Goal: Register for event/course

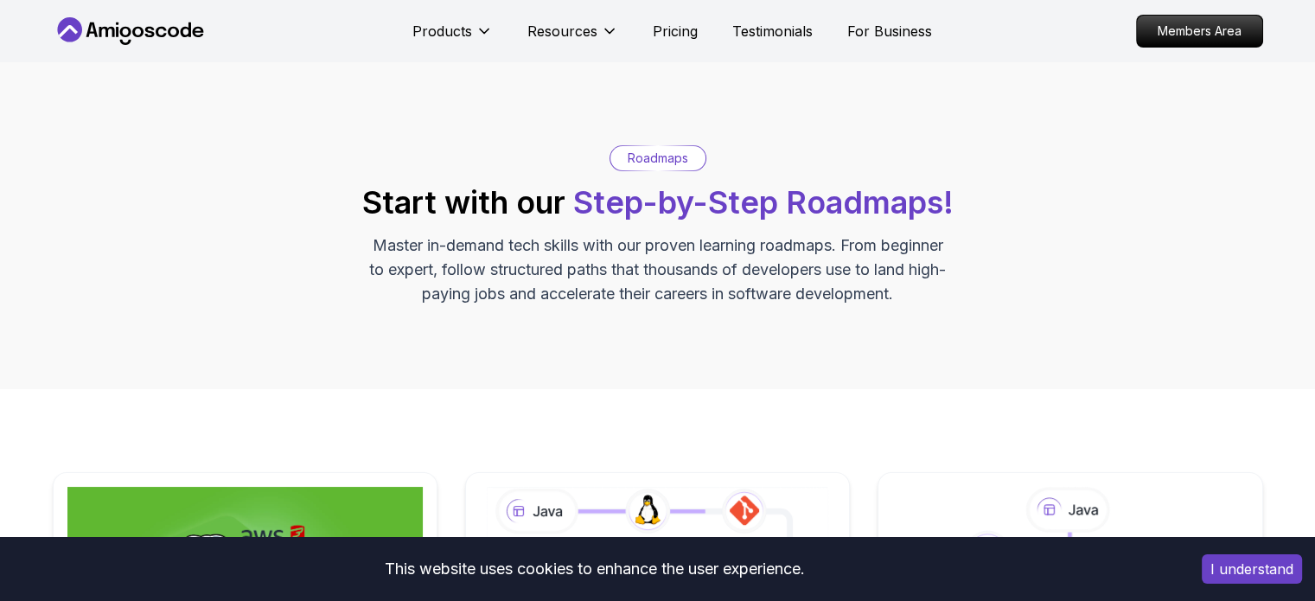
click at [1243, 565] on button "I understand" at bounding box center [1252, 568] width 100 height 29
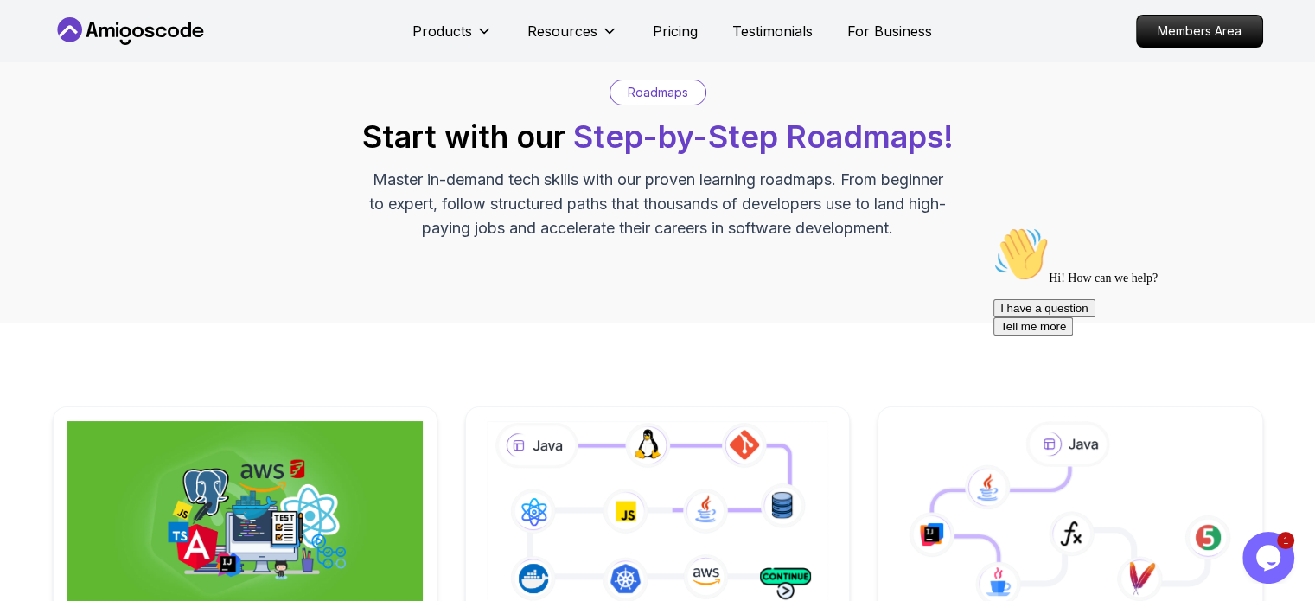
scroll to position [22, 0]
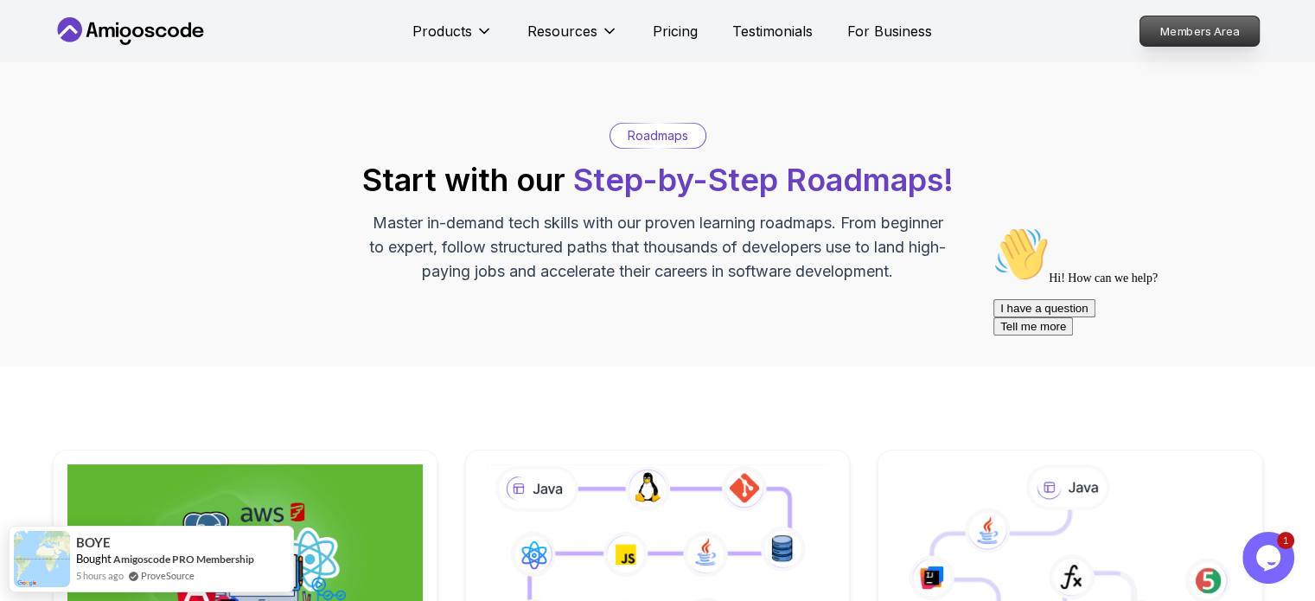
click at [1203, 18] on p "Members Area" at bounding box center [1199, 30] width 119 height 29
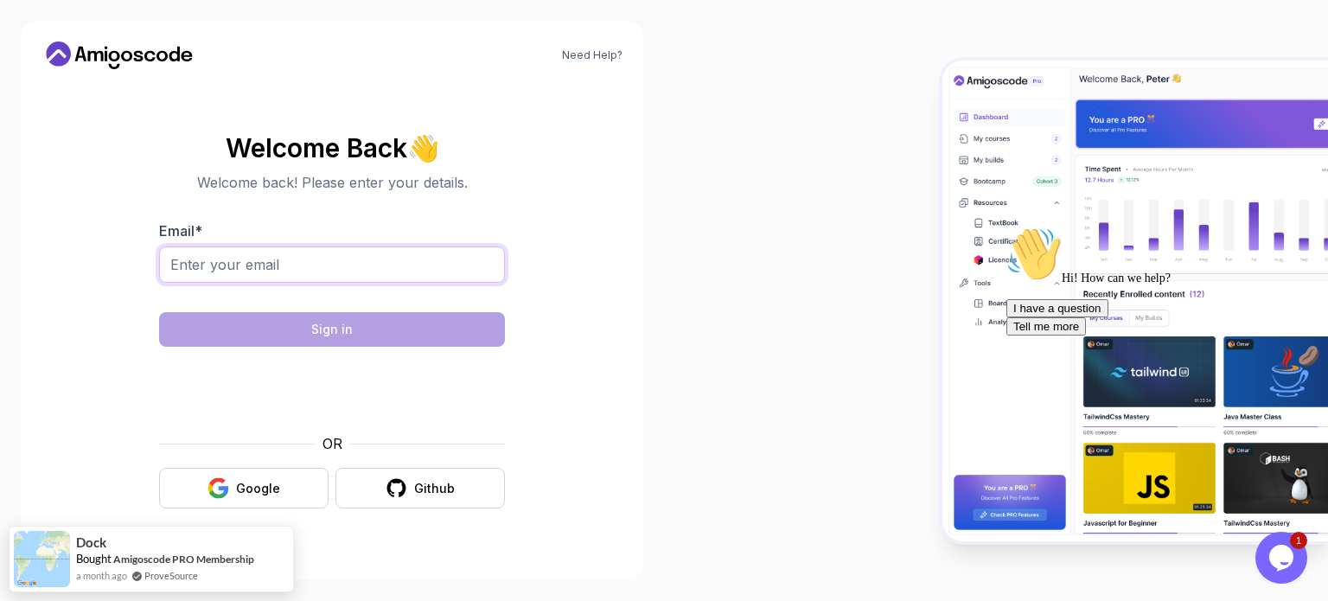
click at [419, 263] on input "Email *" at bounding box center [332, 264] width 346 height 36
type input "ma"
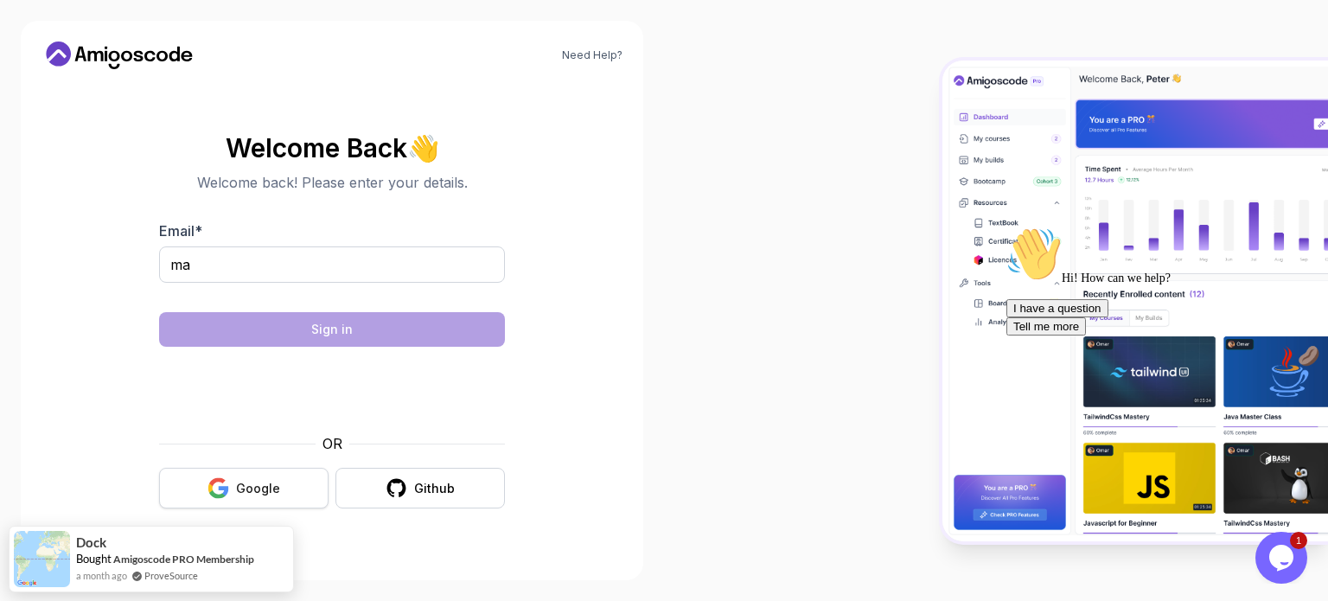
click at [291, 494] on button "Google" at bounding box center [243, 488] width 169 height 41
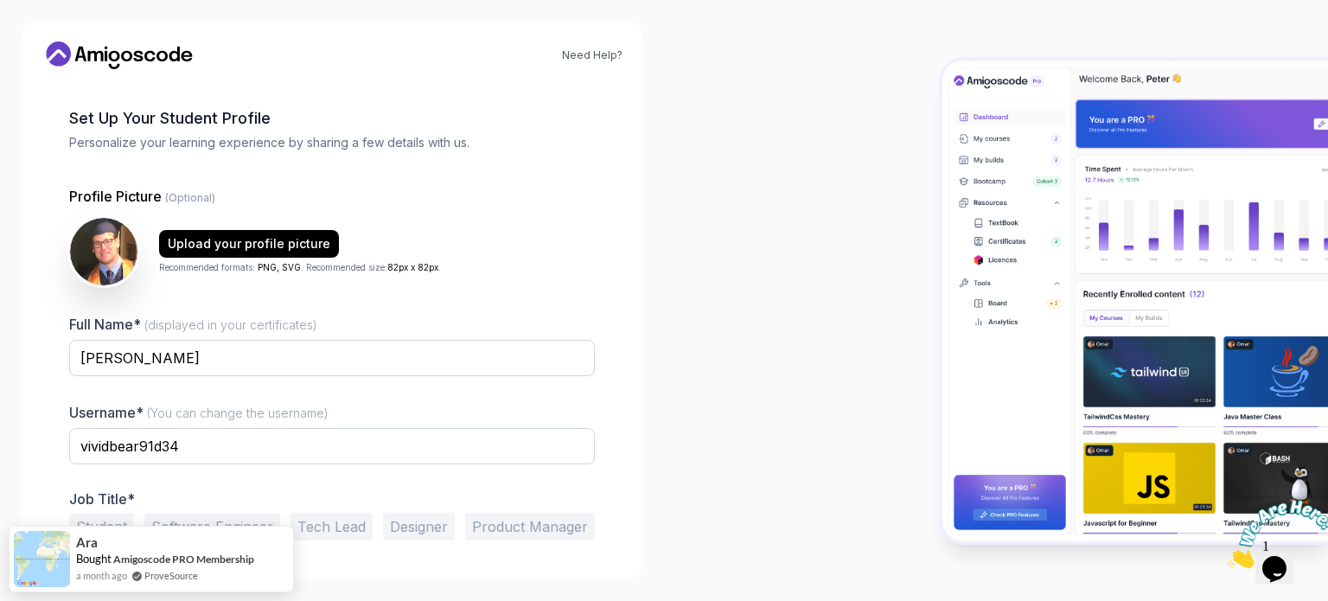
scroll to position [119, 0]
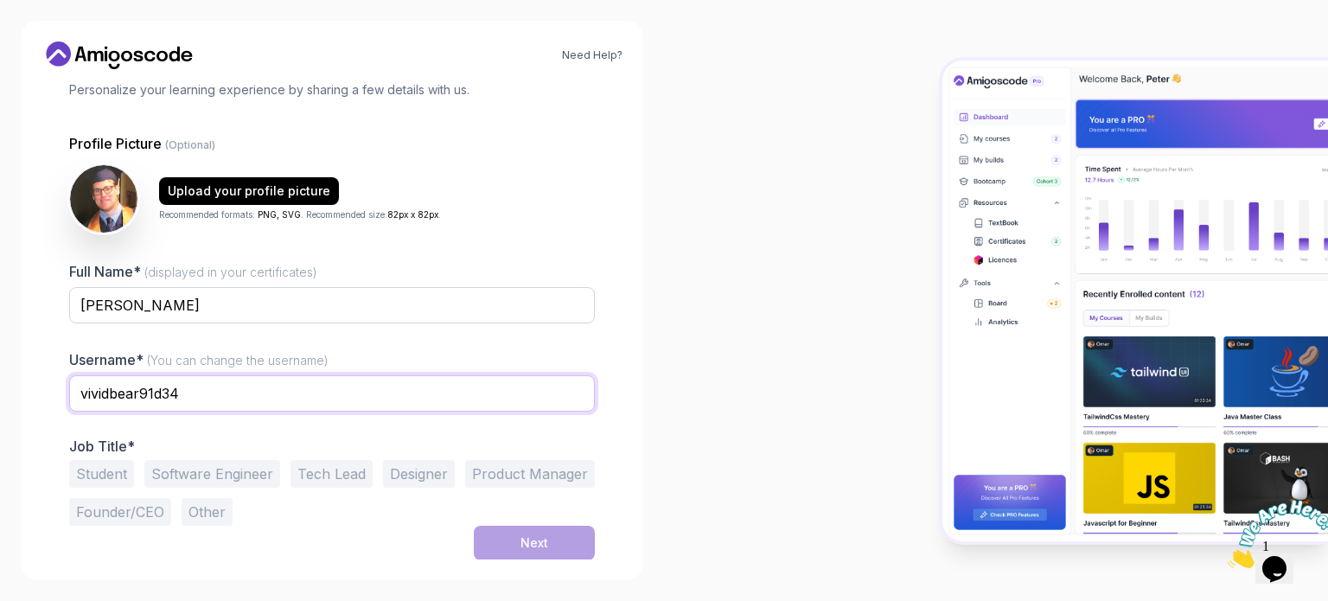
click at [253, 388] on input "vividbear91d34" at bounding box center [332, 393] width 526 height 36
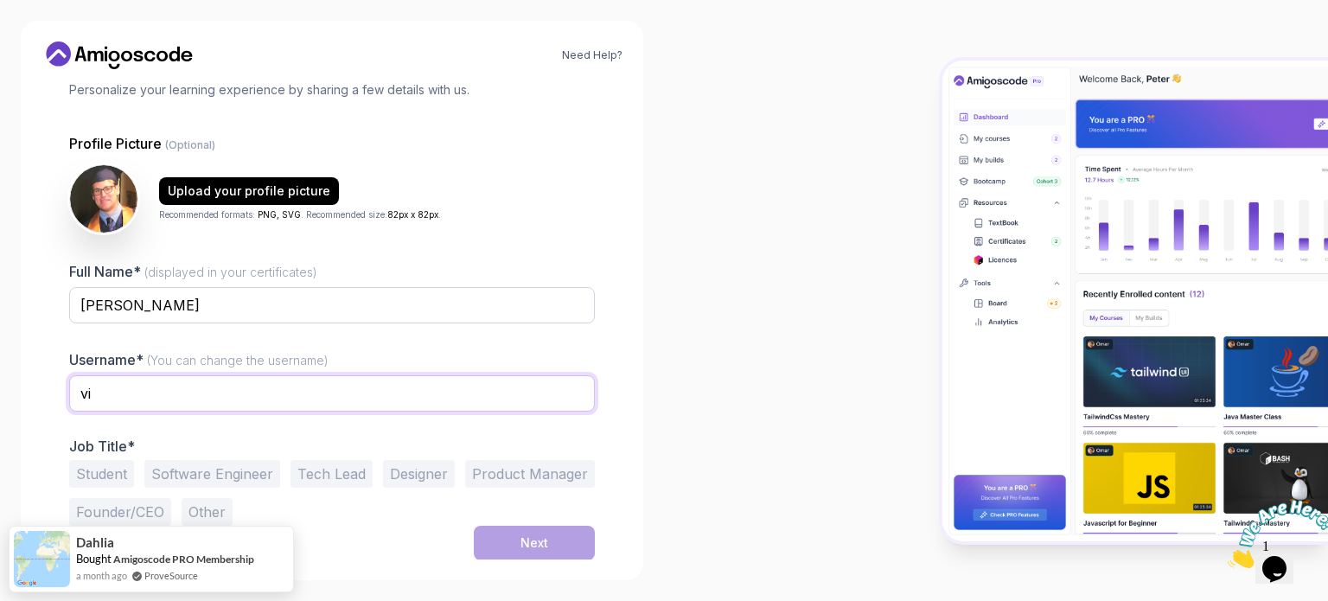
type input "v"
type input "markgvanzalk"
click at [91, 471] on button "Student" at bounding box center [101, 474] width 65 height 28
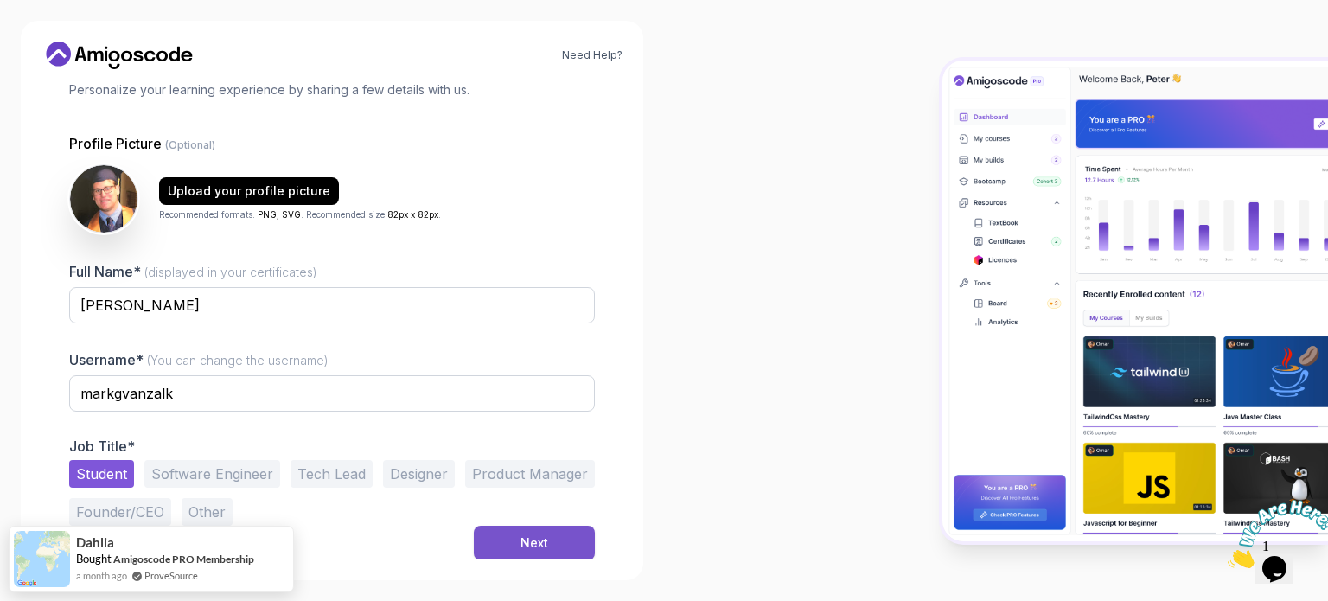
click at [516, 540] on button "Next" at bounding box center [534, 543] width 121 height 35
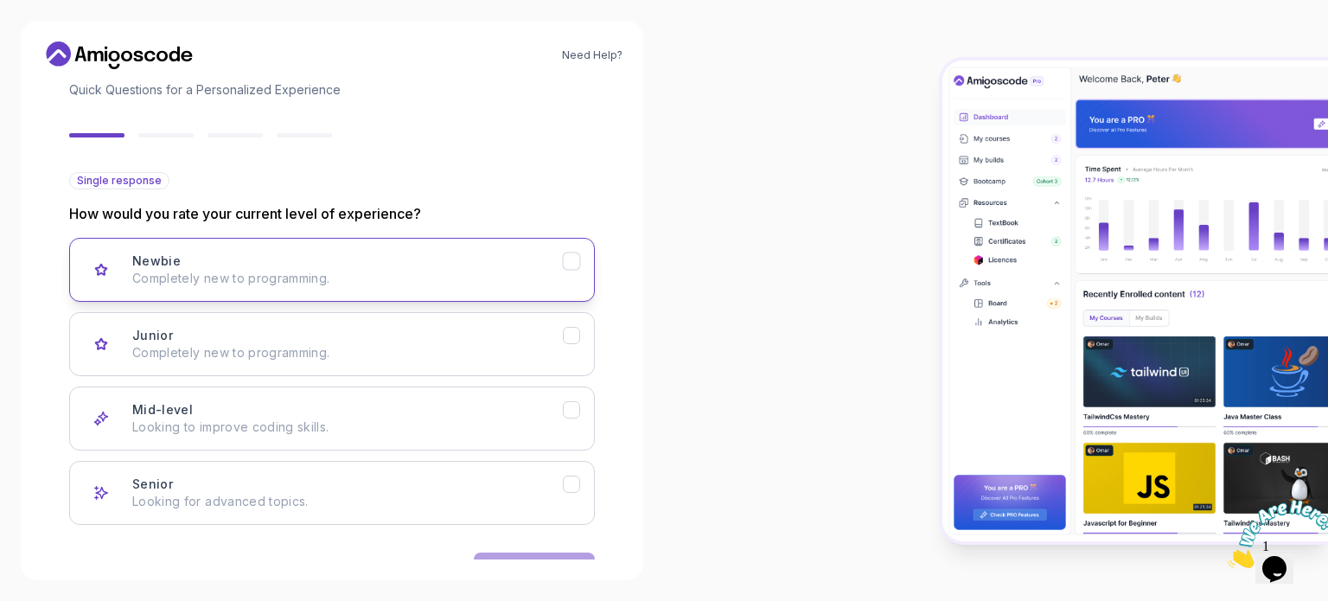
click at [515, 257] on div "Newbie Completely new to programming." at bounding box center [347, 270] width 431 height 35
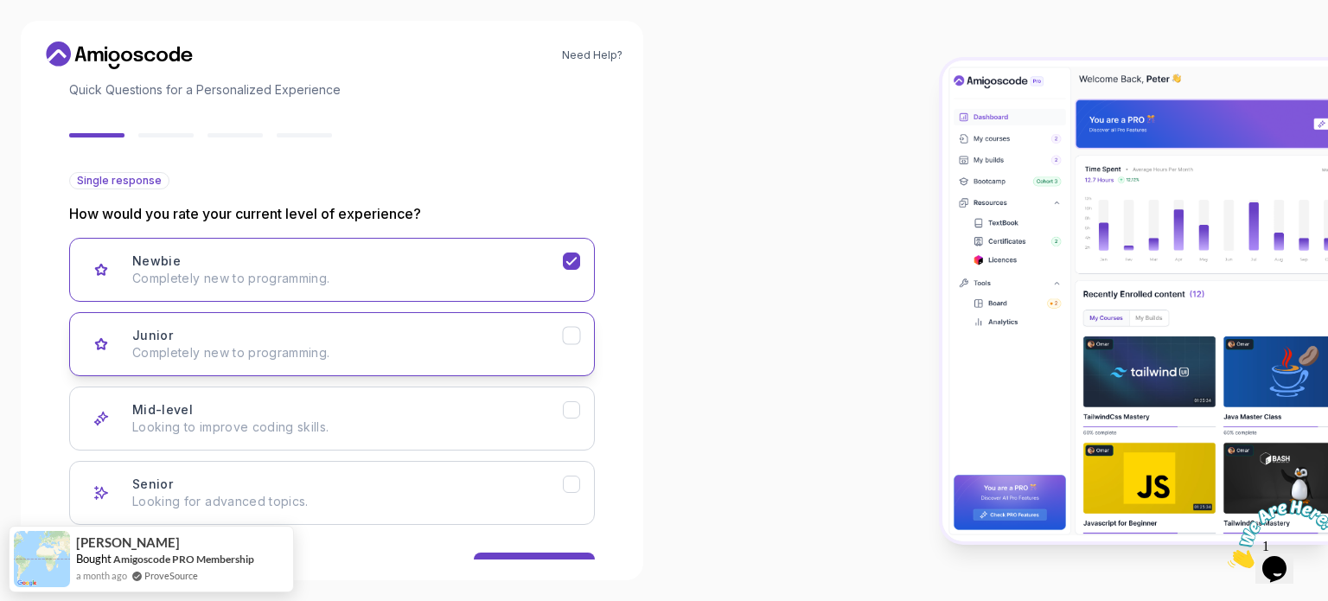
click at [545, 340] on div "Junior Completely new to programming." at bounding box center [347, 344] width 431 height 35
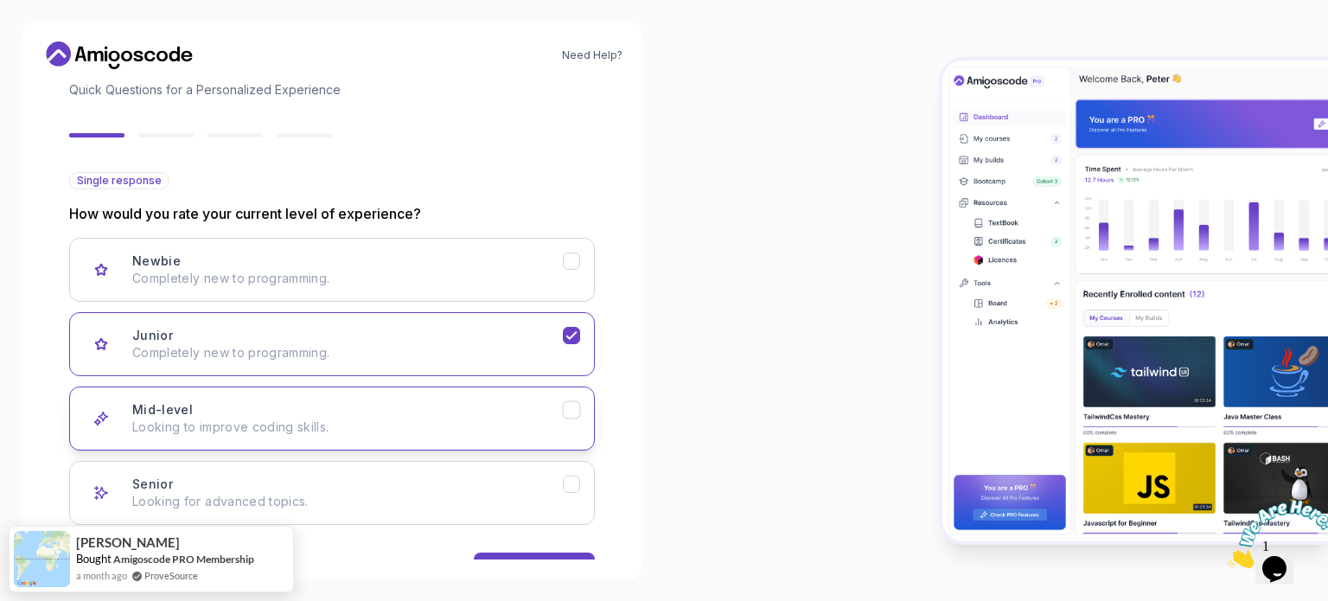
click at [561, 427] on p "Looking to improve coding skills." at bounding box center [347, 427] width 431 height 17
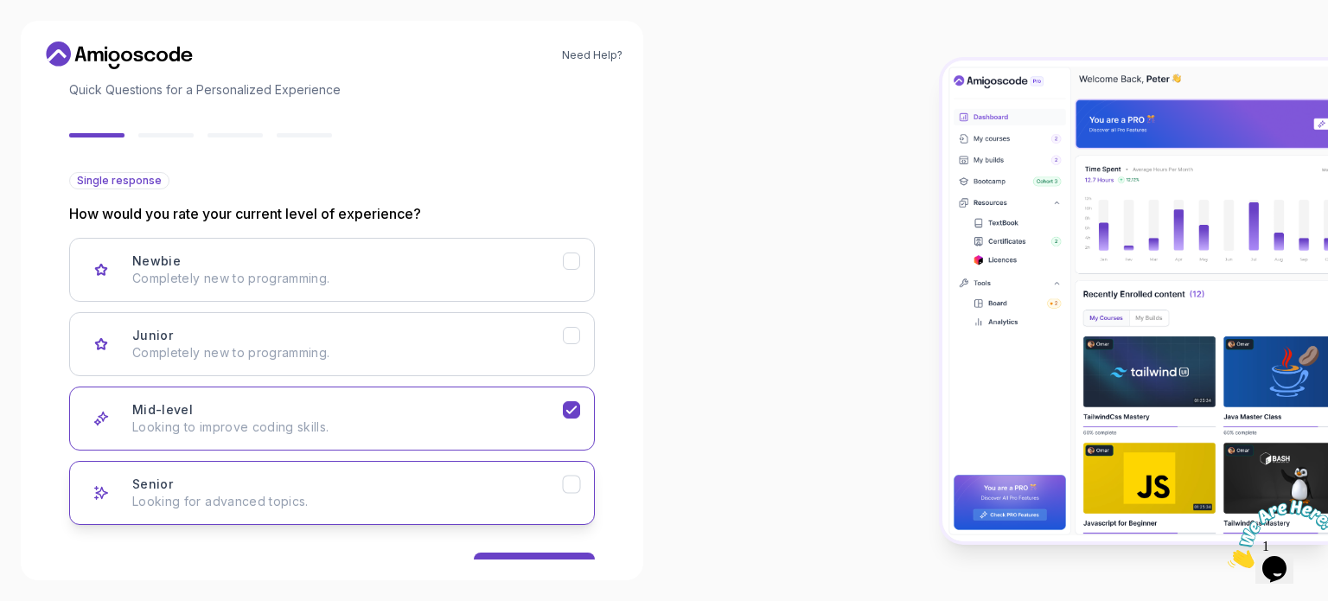
click at [553, 469] on button "Senior Looking for advanced topics." at bounding box center [332, 493] width 526 height 64
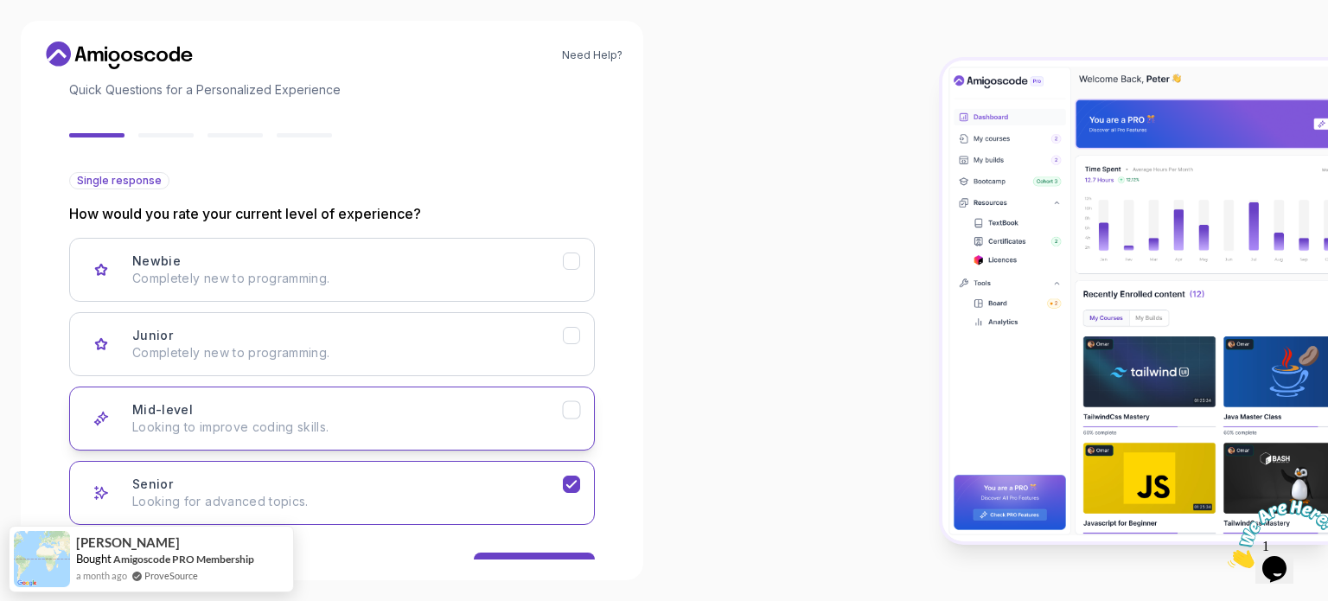
click at [561, 438] on button "Mid-level Looking to improve coding skills." at bounding box center [332, 419] width 526 height 64
drag, startPoint x: 1327, startPoint y: 29, endPoint x: 1269, endPoint y: 165, distance: 148.4
click at [1269, 165] on div at bounding box center [996, 300] width 664 height 601
click at [880, 233] on div at bounding box center [996, 300] width 664 height 601
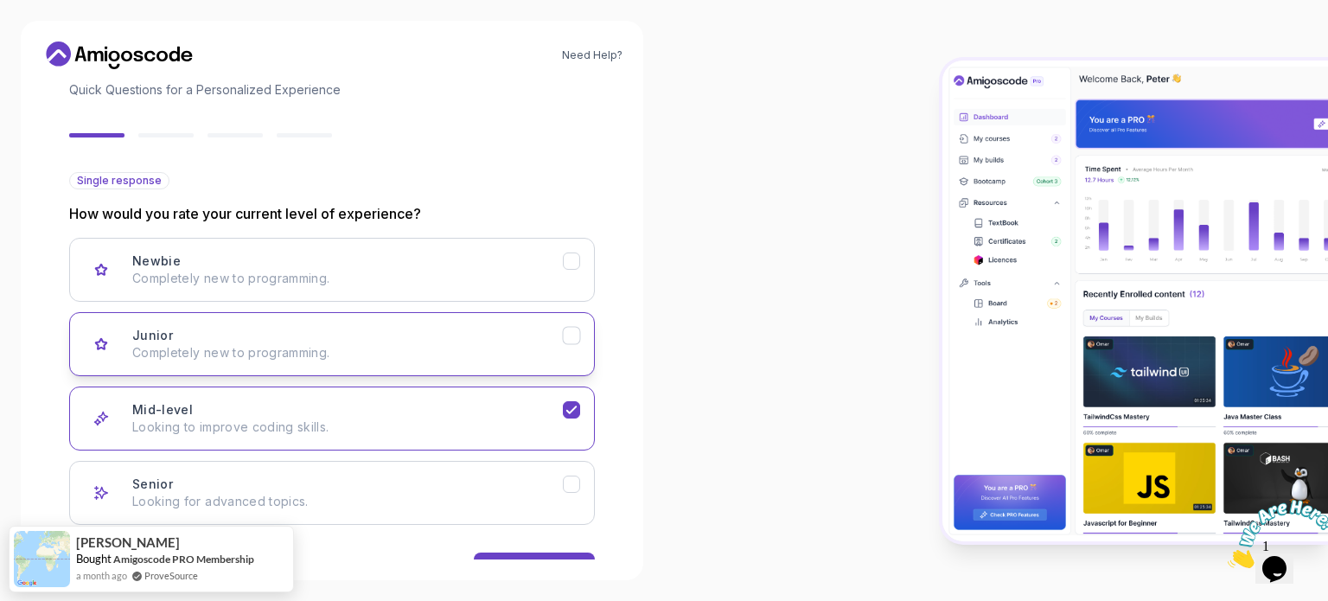
click at [512, 366] on button "Junior Completely new to programming." at bounding box center [332, 344] width 526 height 64
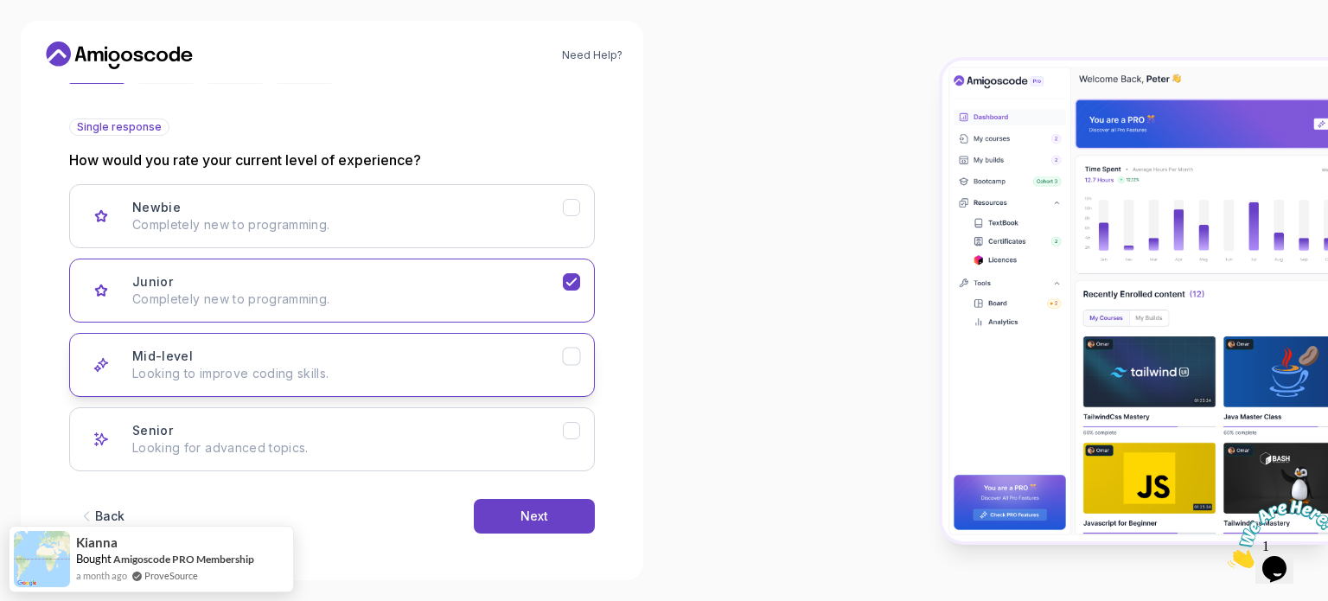
click at [508, 365] on p "Looking to improve coding skills." at bounding box center [347, 373] width 431 height 17
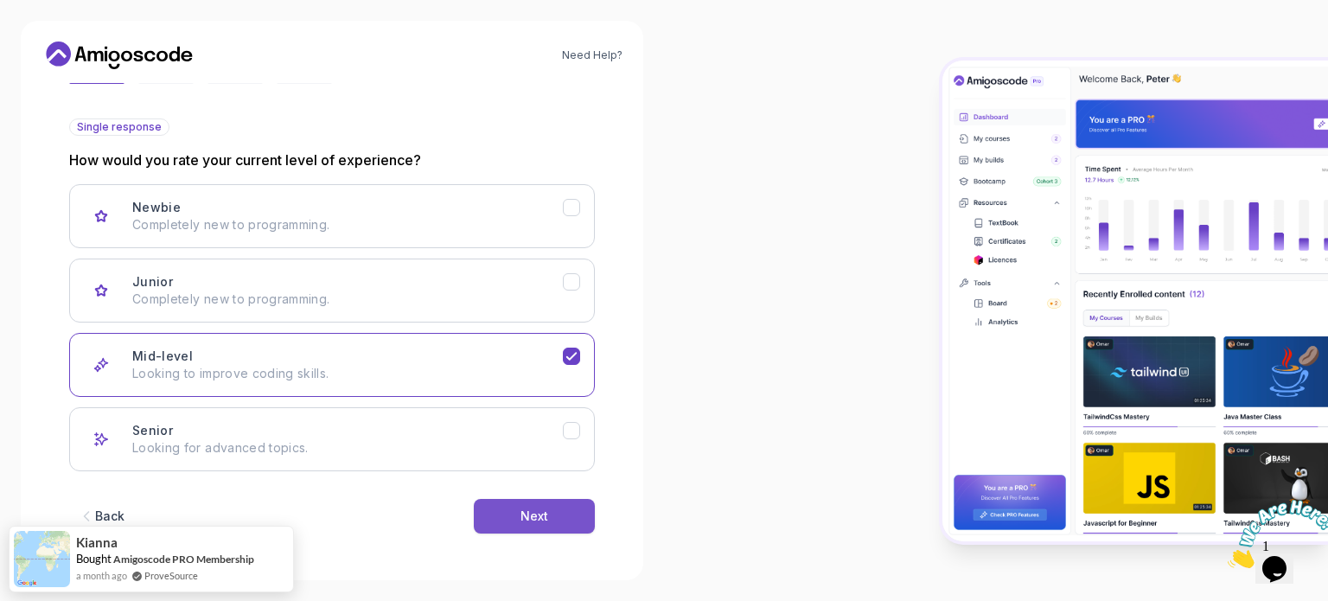
click at [521, 513] on div "Next" at bounding box center [535, 516] width 28 height 17
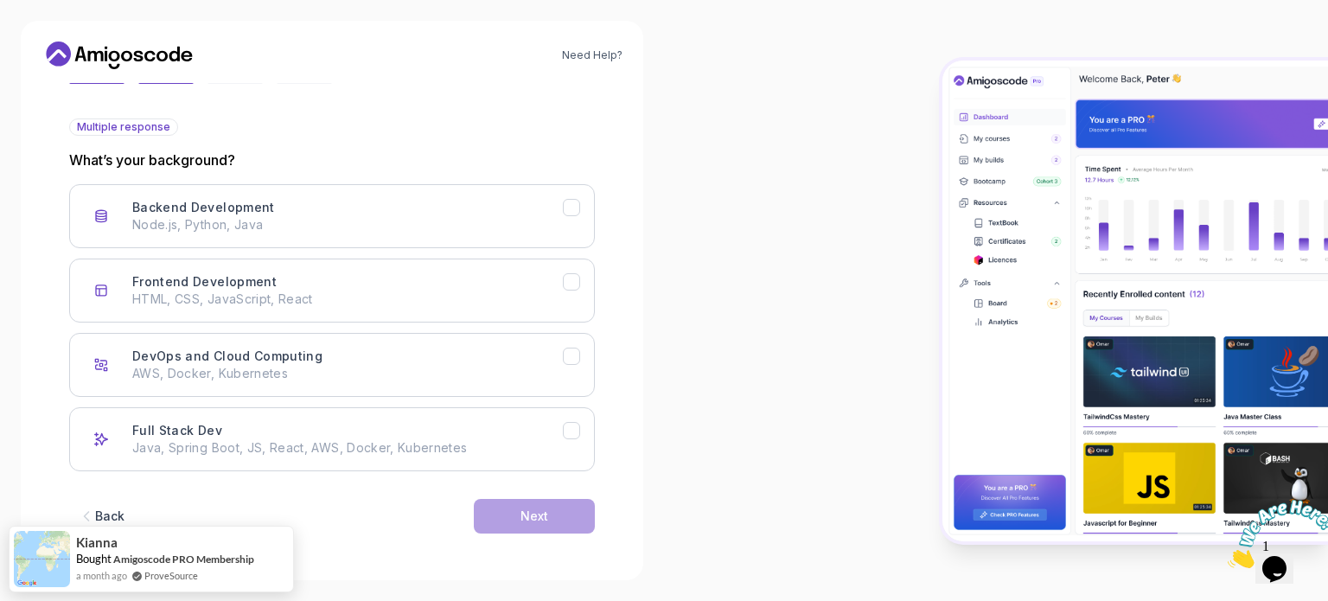
click at [113, 515] on div "Back" at bounding box center [109, 516] width 29 height 17
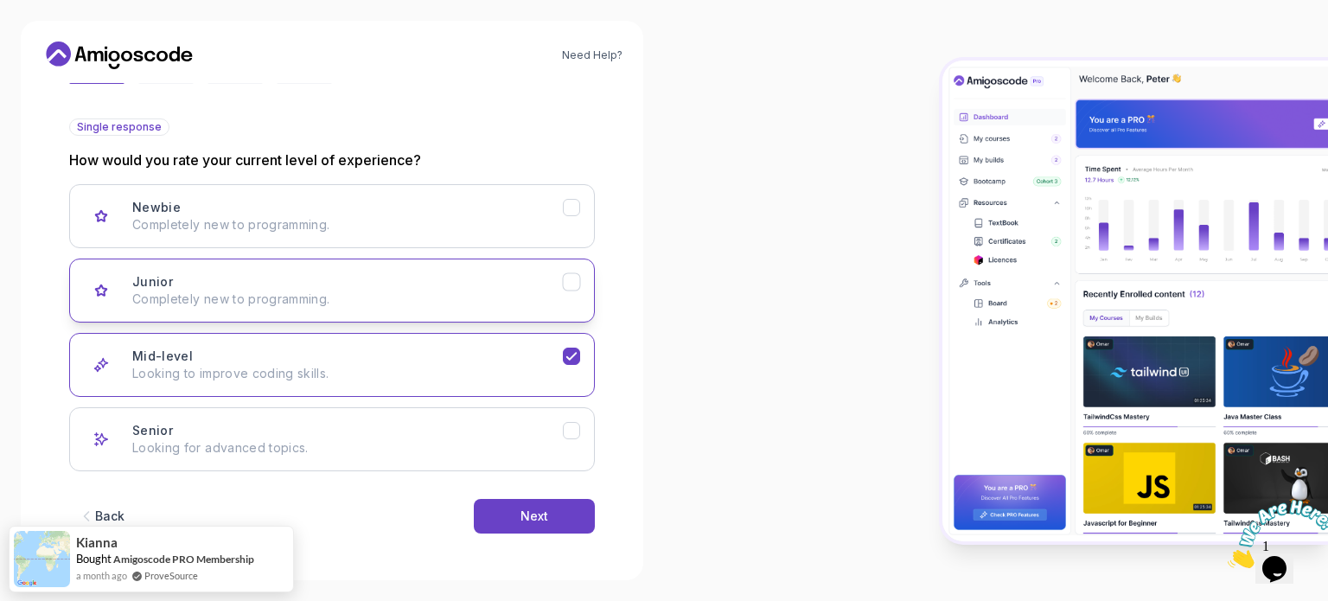
click at [353, 283] on div "Junior Completely new to programming." at bounding box center [347, 290] width 431 height 35
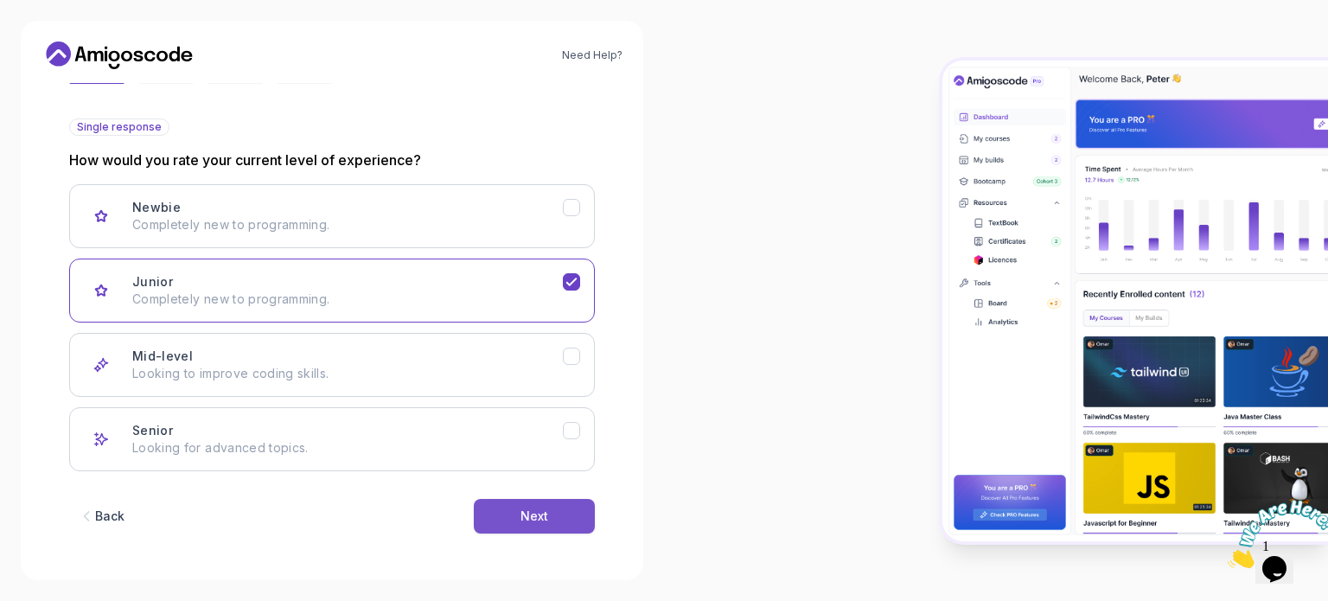
click at [508, 513] on button "Next" at bounding box center [534, 516] width 121 height 35
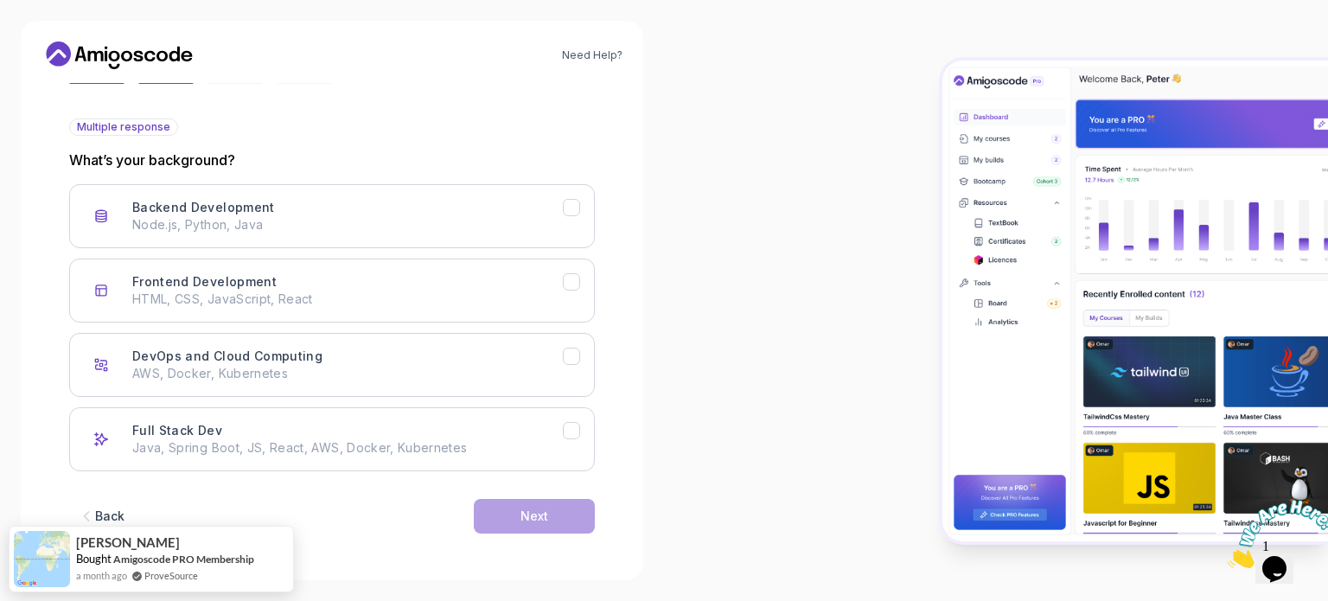
click at [110, 511] on div "Back" at bounding box center [109, 516] width 29 height 17
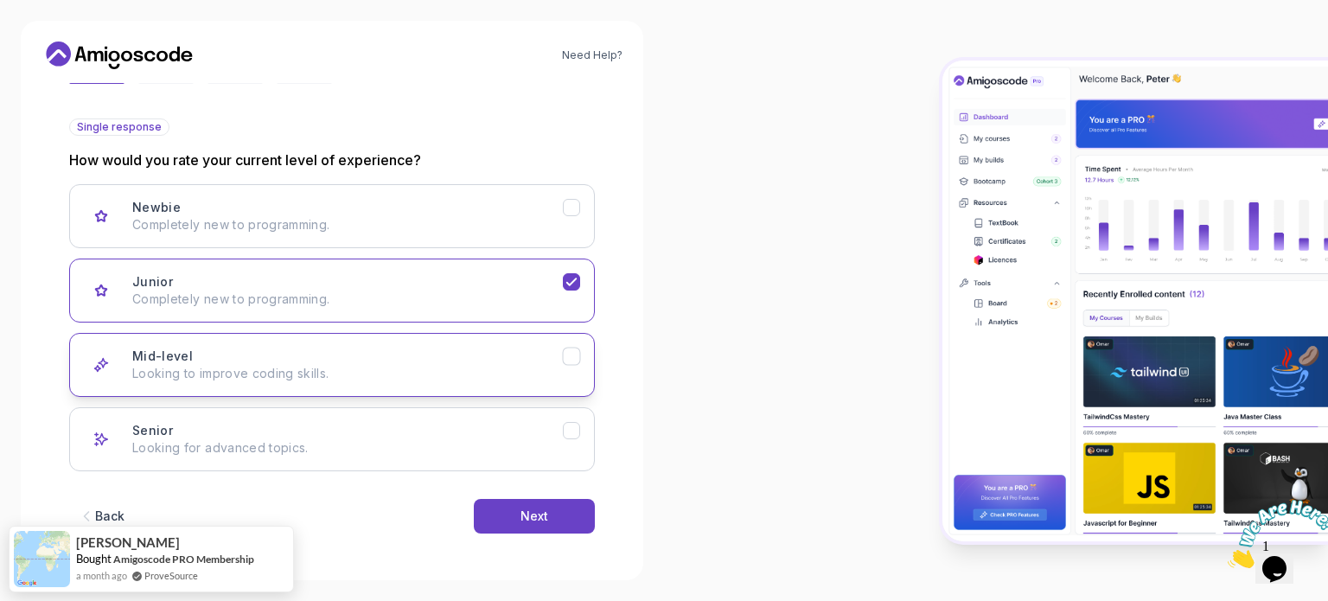
click at [272, 358] on div "Mid-level Looking to improve coding skills." at bounding box center [347, 365] width 431 height 35
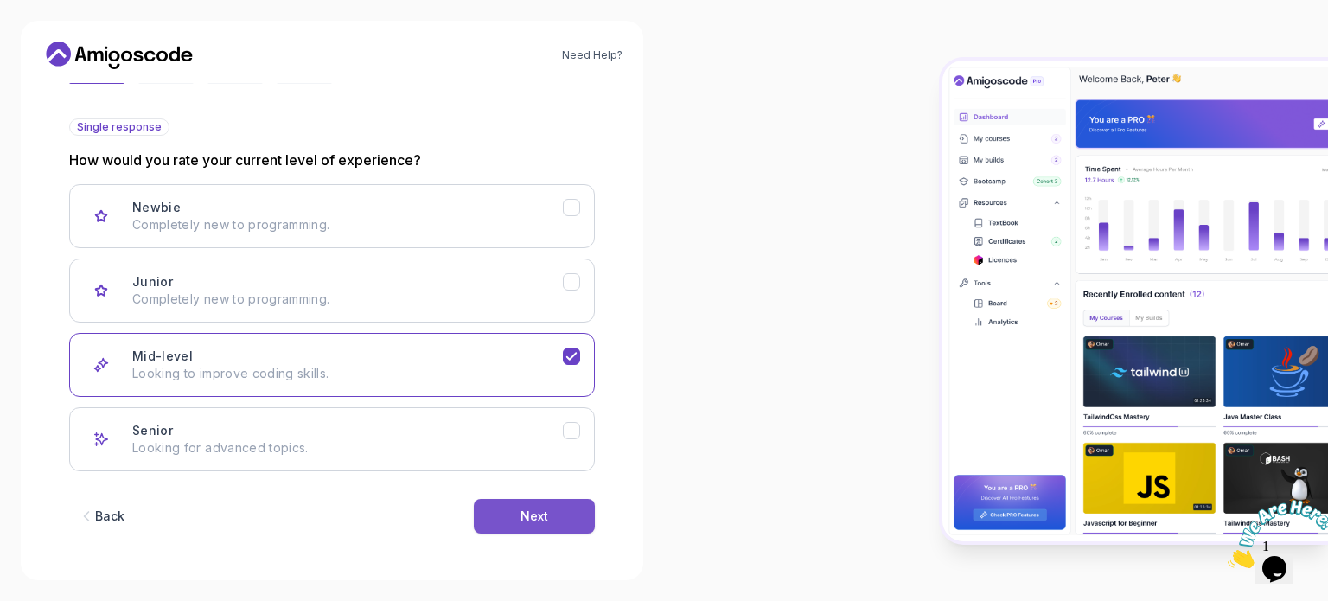
click at [522, 524] on button "Next" at bounding box center [534, 516] width 121 height 35
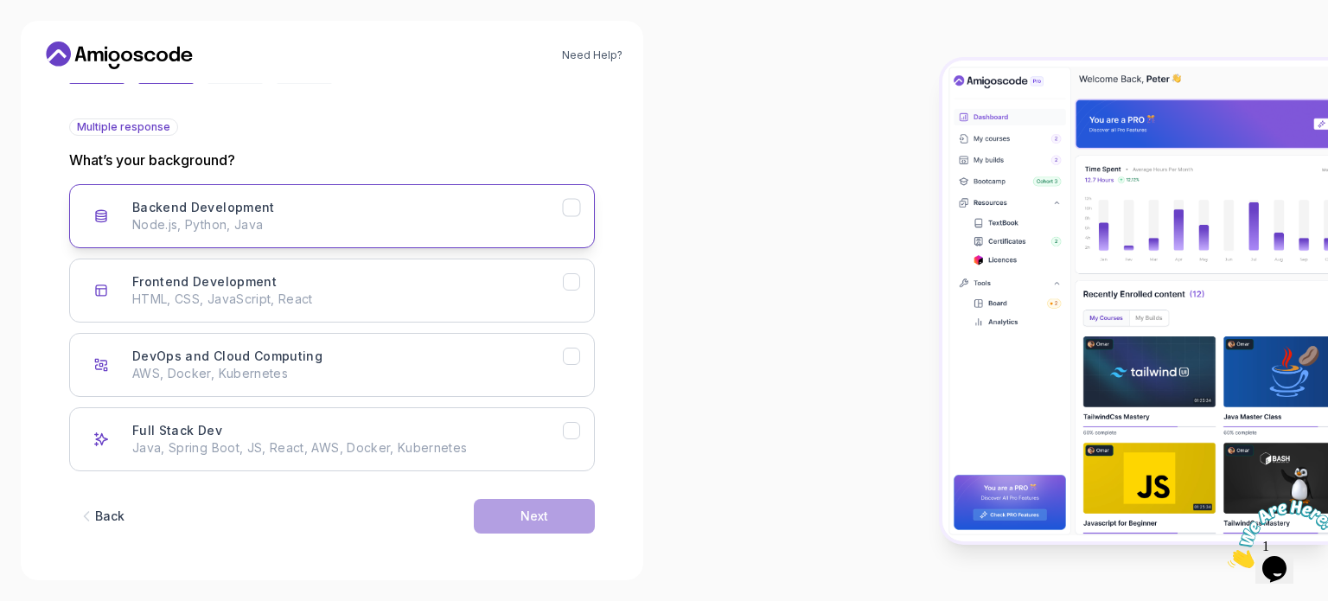
click at [356, 201] on div "Backend Development Node.js, Python, Java" at bounding box center [347, 216] width 431 height 35
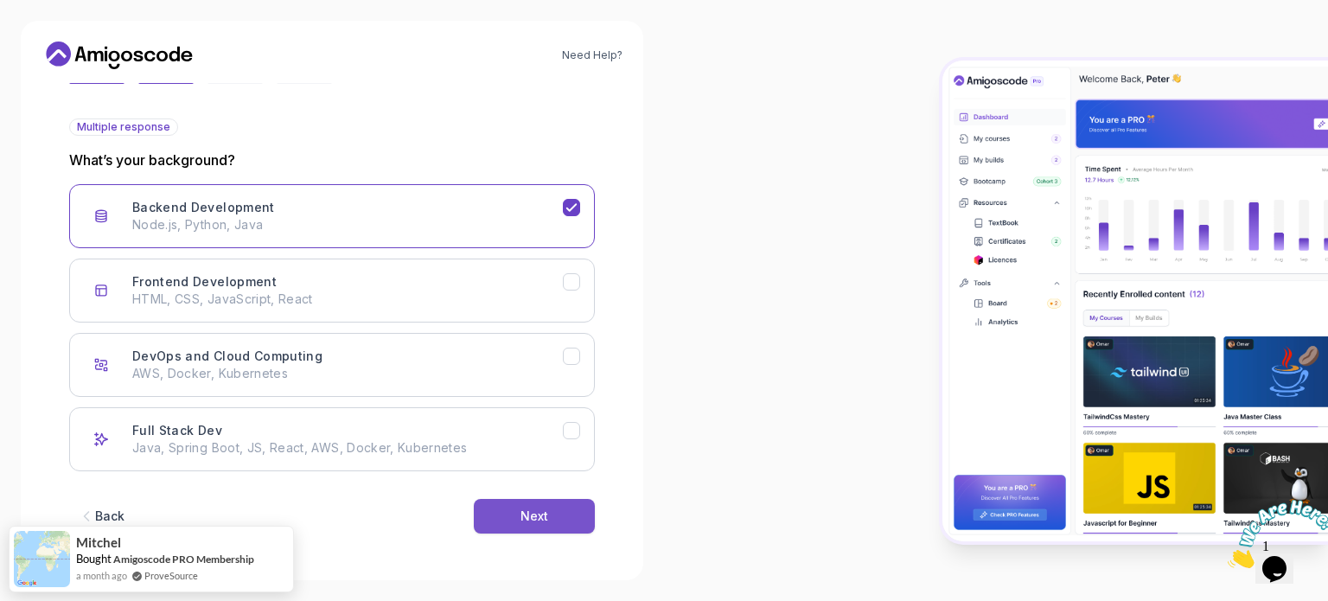
click at [537, 510] on div "Next" at bounding box center [535, 516] width 28 height 17
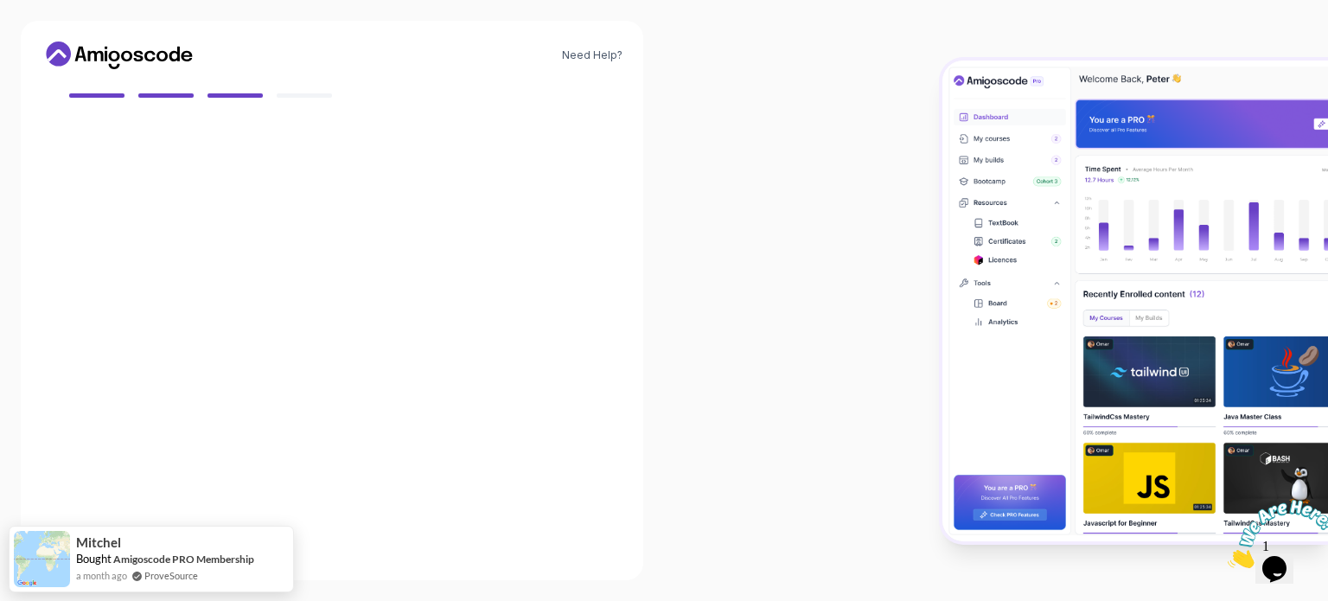
scroll to position [153, 0]
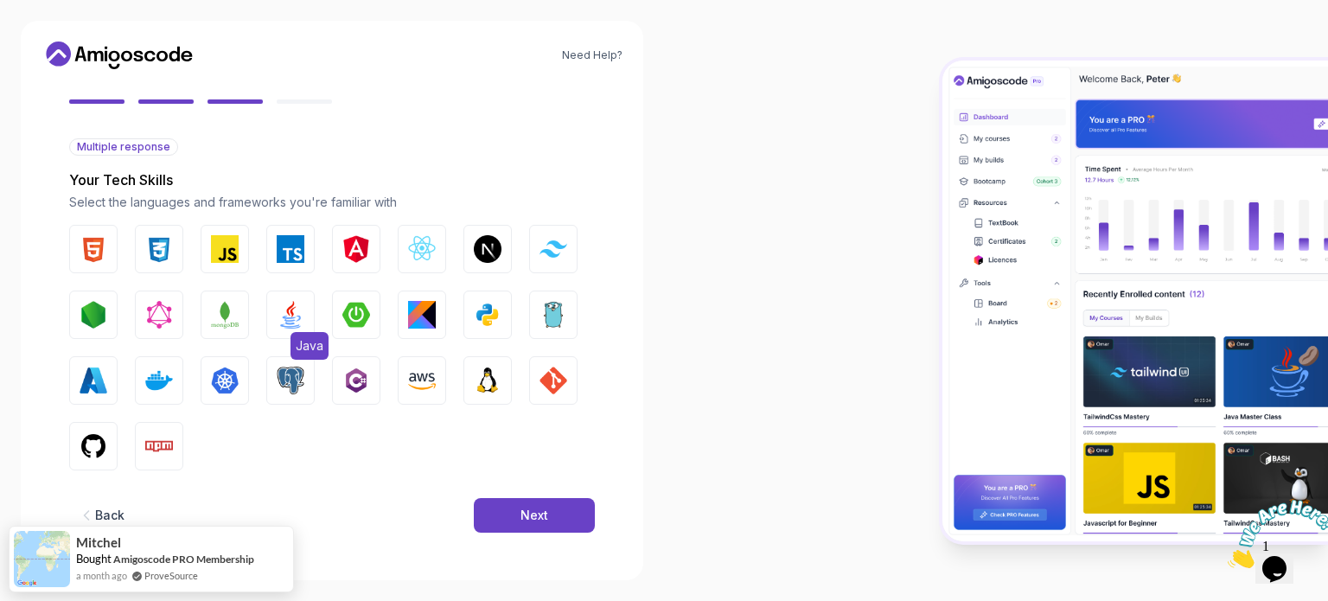
click at [291, 313] on img "button" at bounding box center [291, 315] width 28 height 28
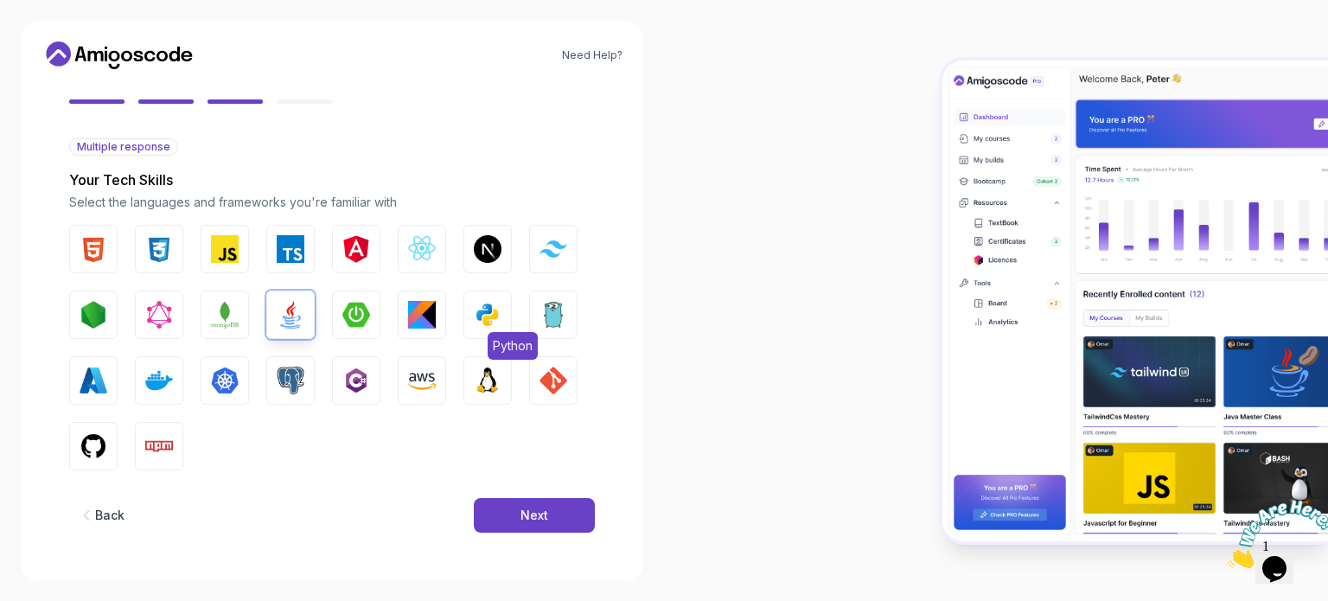
click at [470, 313] on button "Python" at bounding box center [488, 315] width 48 height 48
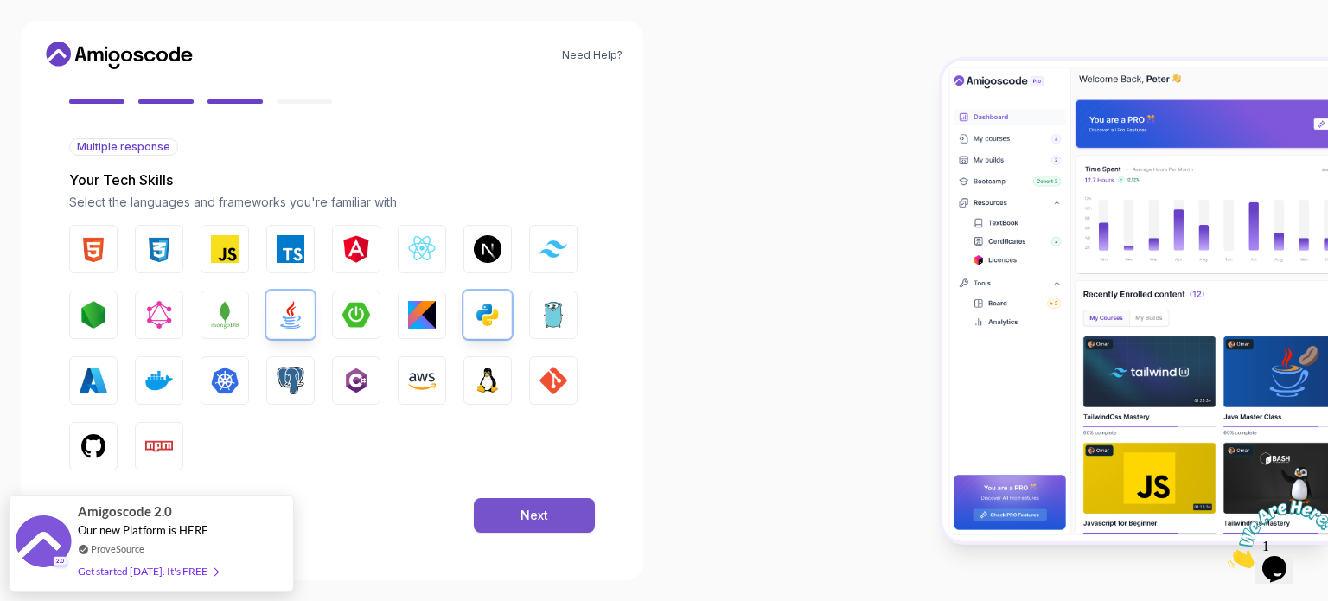
click at [553, 512] on button "Next" at bounding box center [534, 515] width 121 height 35
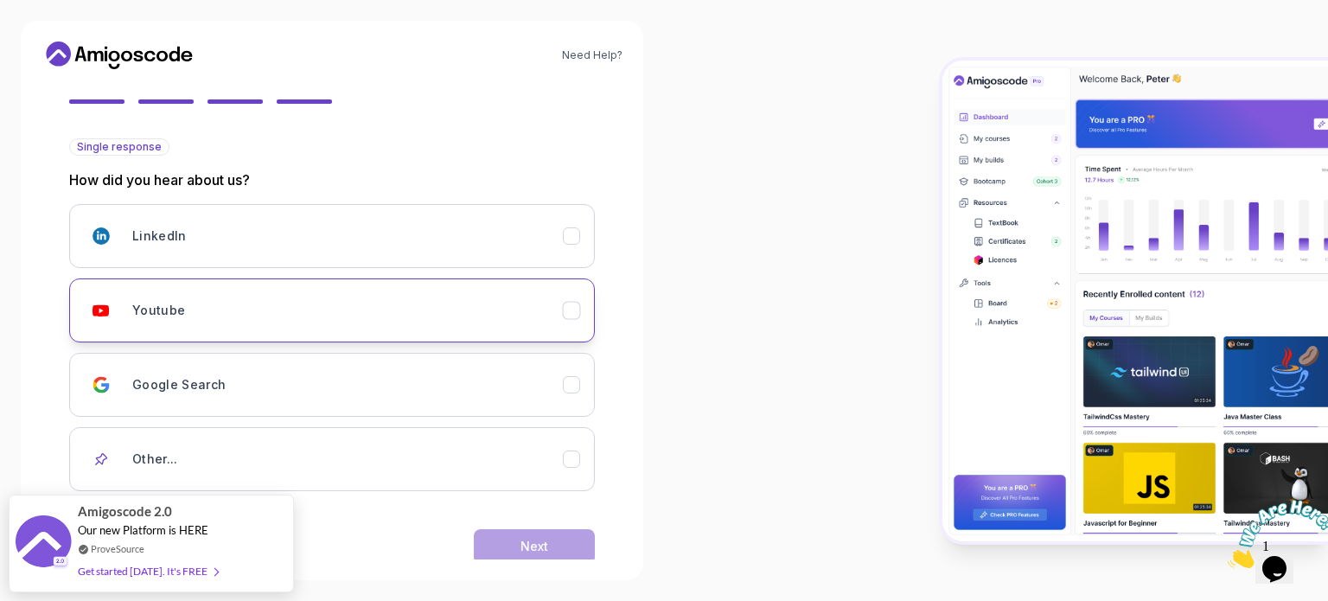
click at [502, 321] on div "Youtube" at bounding box center [347, 310] width 431 height 35
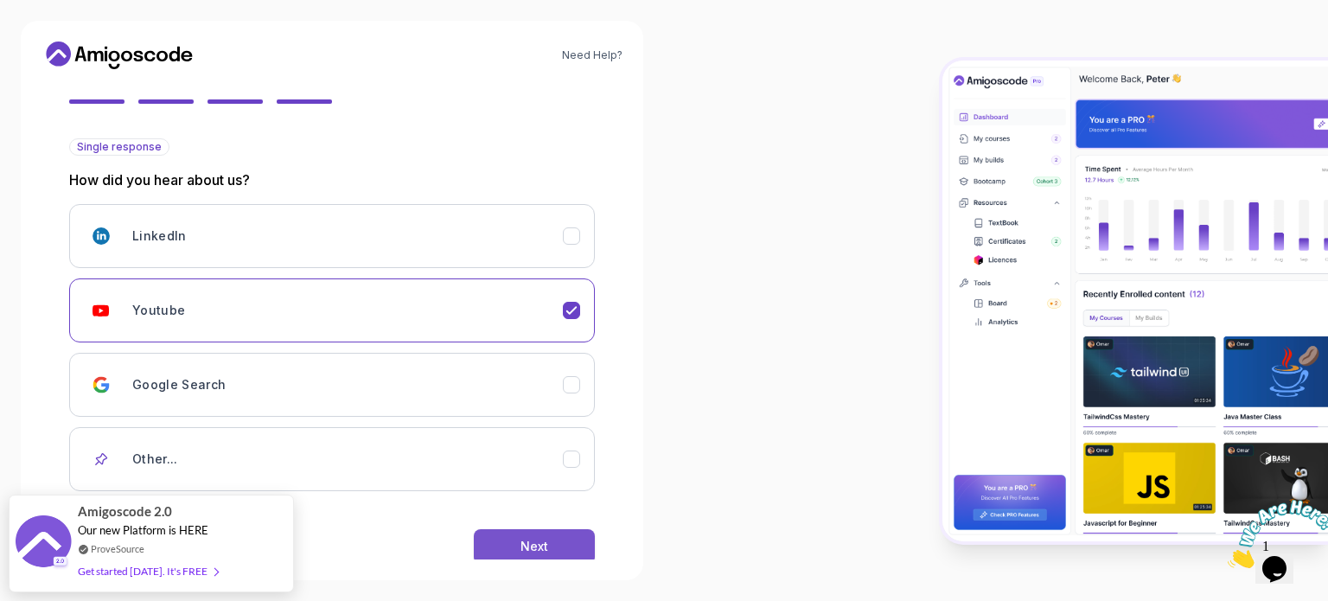
click at [559, 534] on button "Next" at bounding box center [534, 546] width 121 height 35
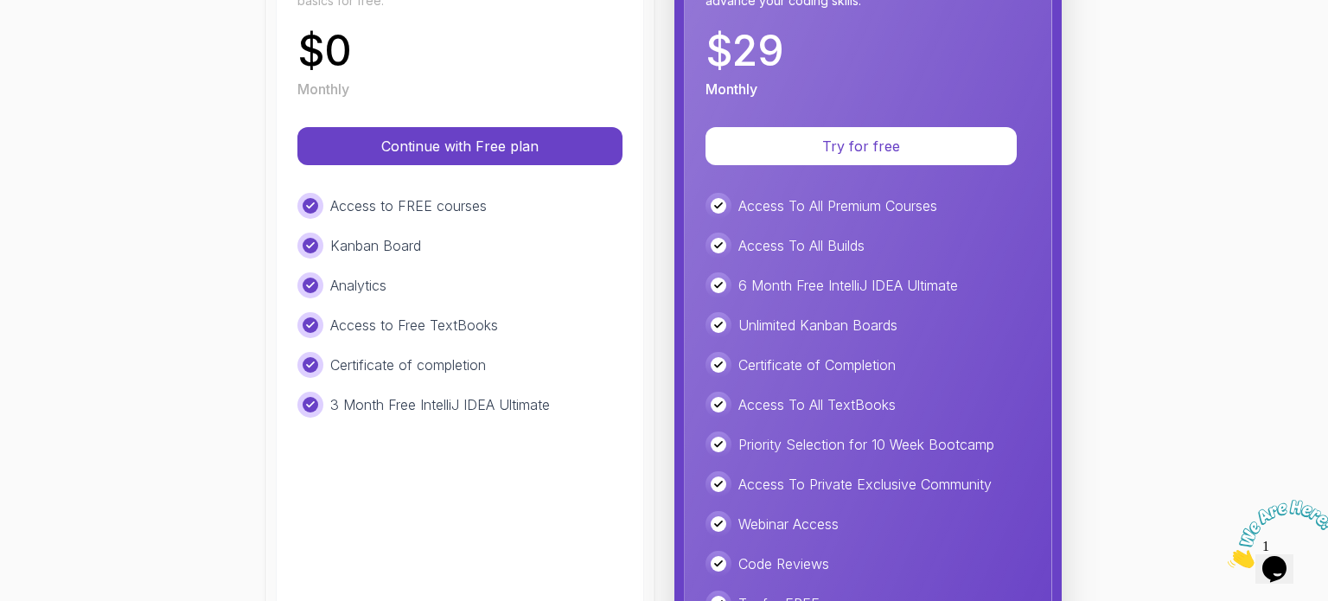
scroll to position [336, 0]
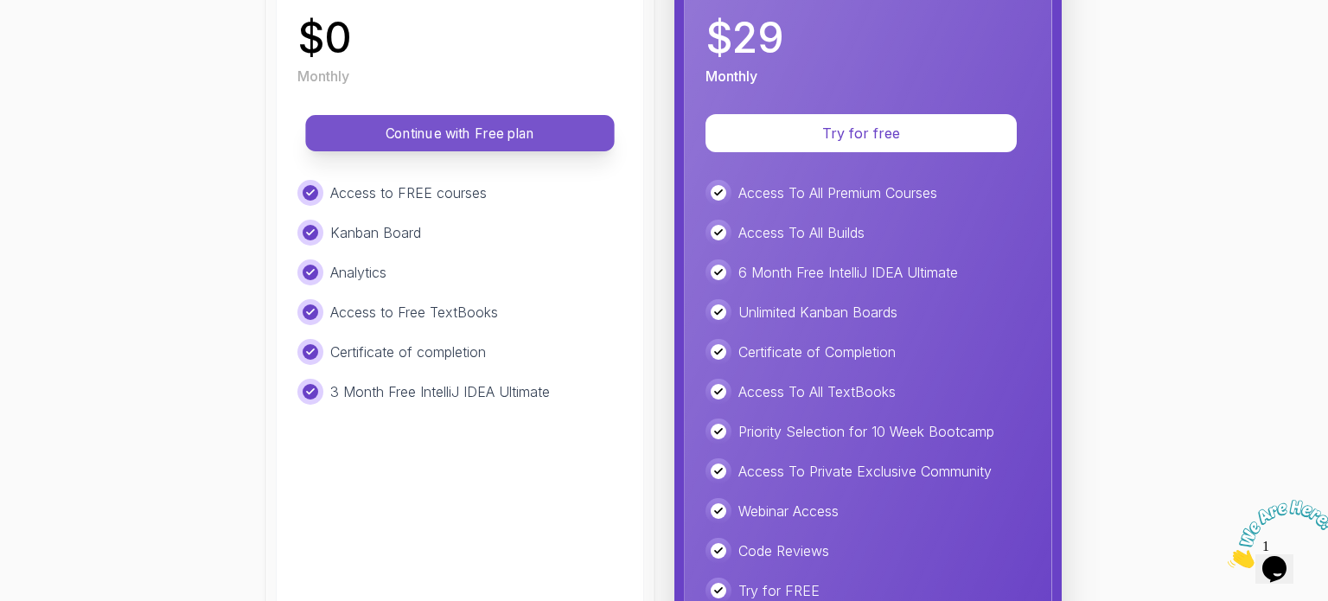
click at [564, 132] on p "Continue with Free plan" at bounding box center [460, 134] width 270 height 20
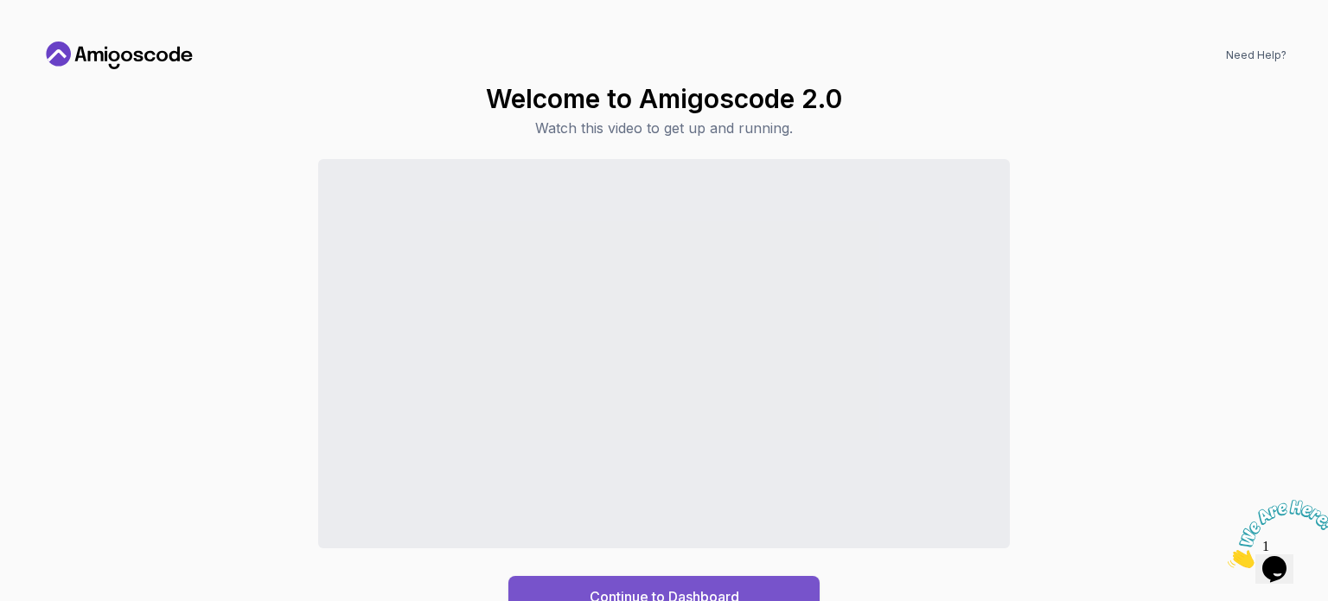
click at [739, 594] on div "Continue to Dashboard" at bounding box center [665, 596] width 150 height 21
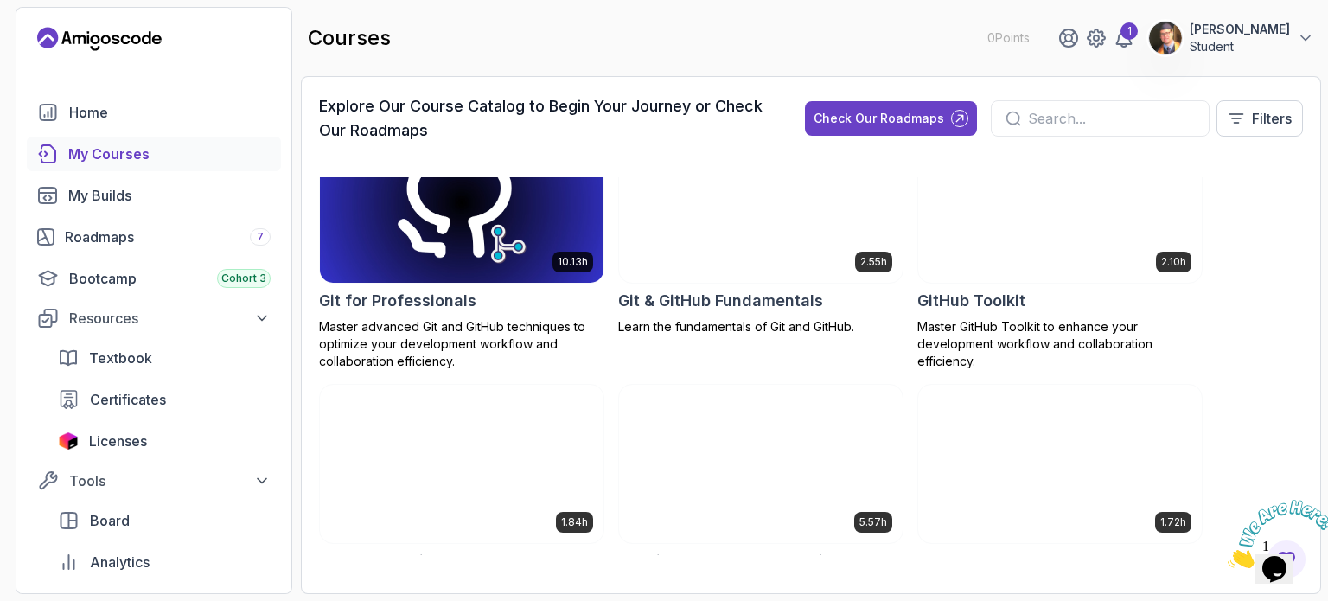
scroll to position [854, 0]
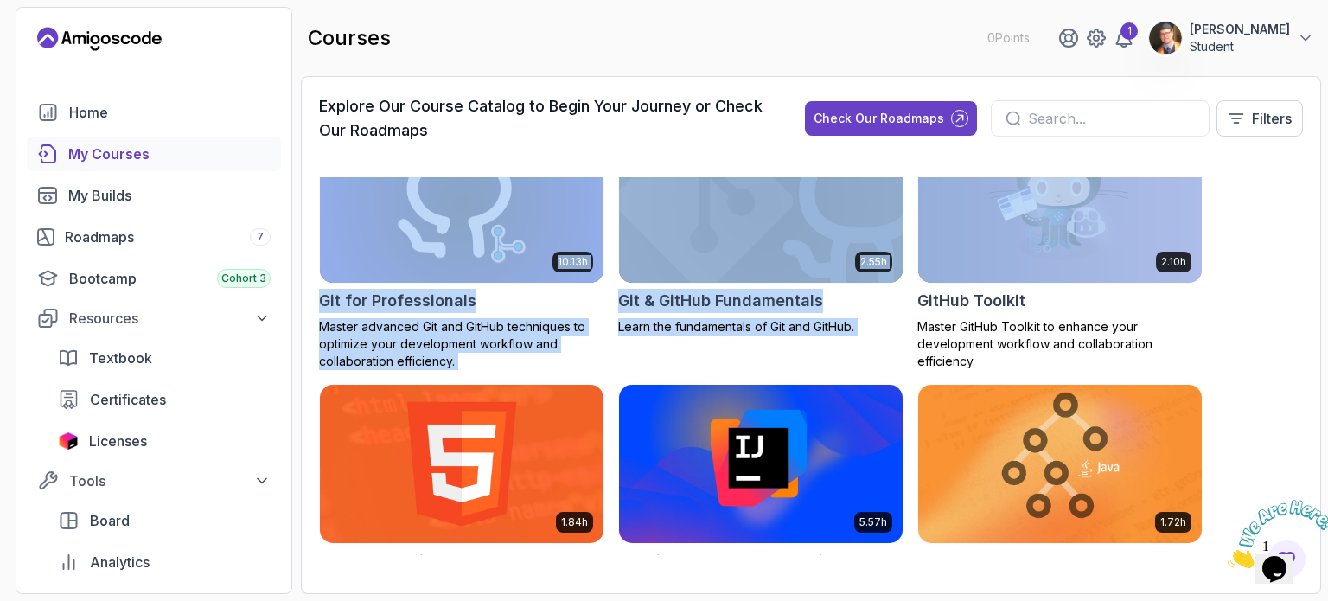
drag, startPoint x: 1327, startPoint y: 150, endPoint x: 1180, endPoint y: 246, distance: 175.6
click at [1180, 246] on section "0 Points 1 [PERSON_NAME] Student Home My Courses My Builds Roadmaps 7 Bootcamp …" at bounding box center [664, 300] width 1328 height 601
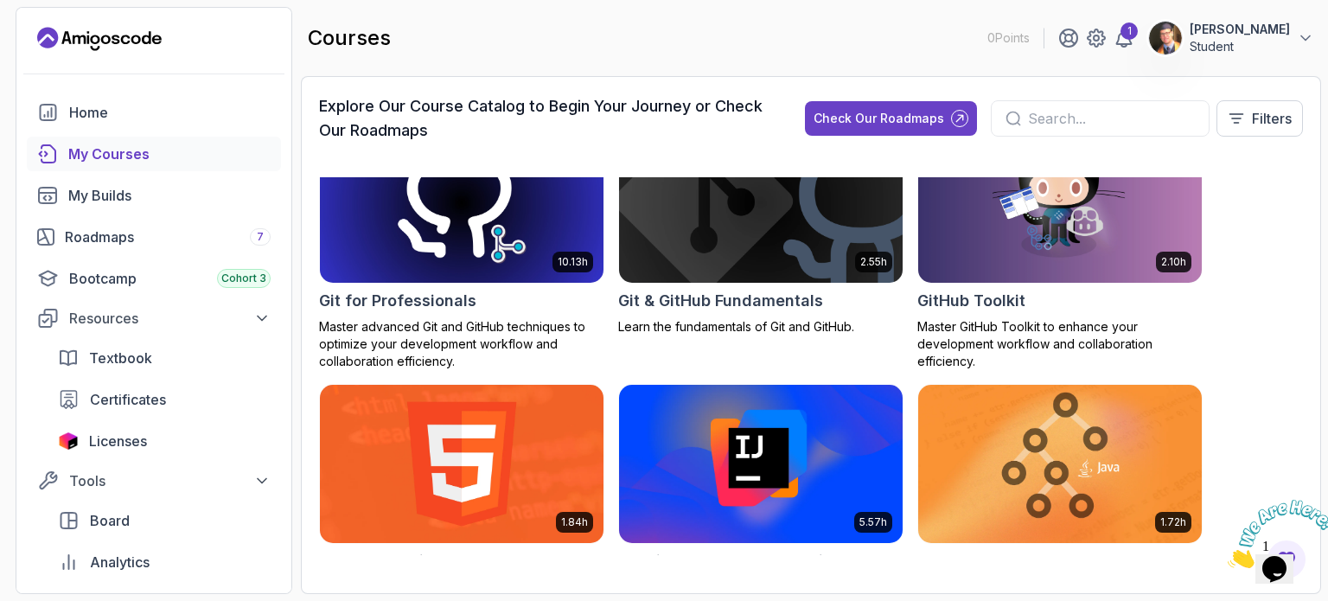
click at [1256, 310] on div "8.31h Advanced Databases Advanced database management with SQL, integrity, and …" at bounding box center [811, 366] width 984 height 378
